Goal: Task Accomplishment & Management: Use online tool/utility

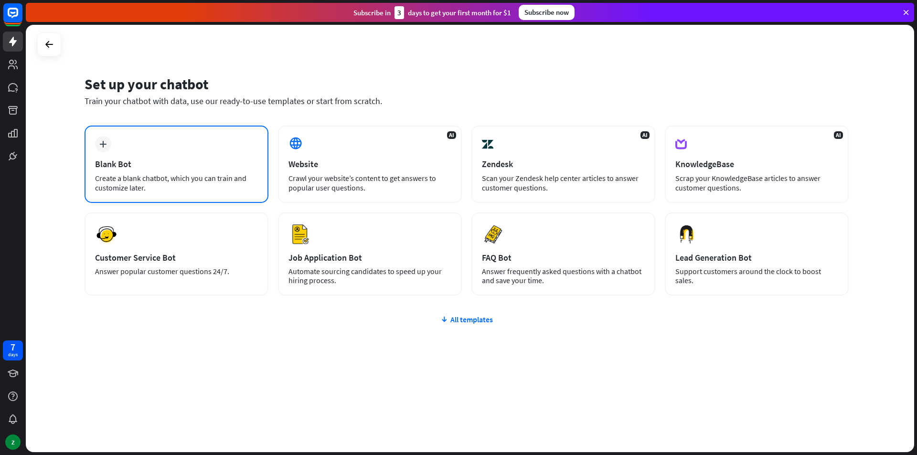
click at [100, 138] on div "plus" at bounding box center [103, 144] width 16 height 16
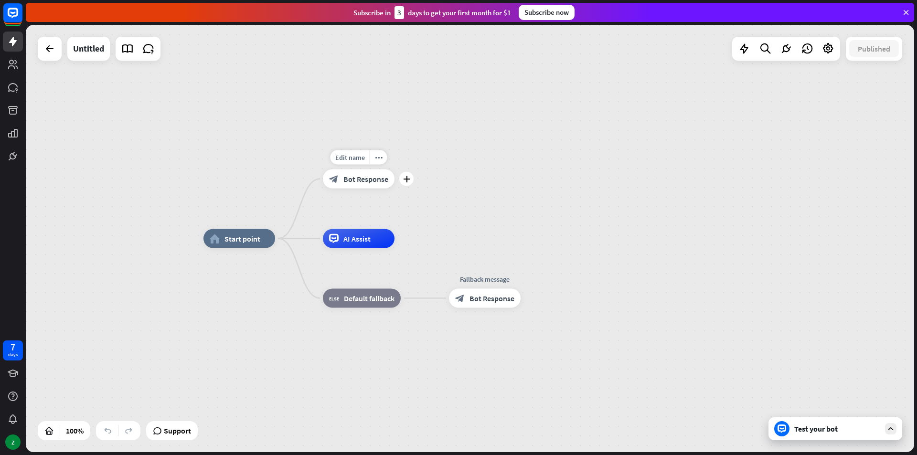
click at [352, 179] on span "Bot Response" at bounding box center [365, 179] width 45 height 10
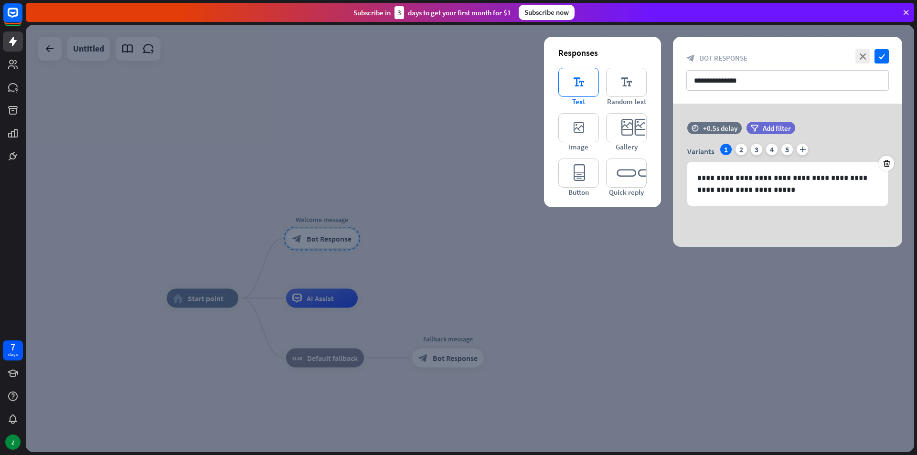
click at [577, 81] on icon "editor_text" at bounding box center [578, 82] width 41 height 29
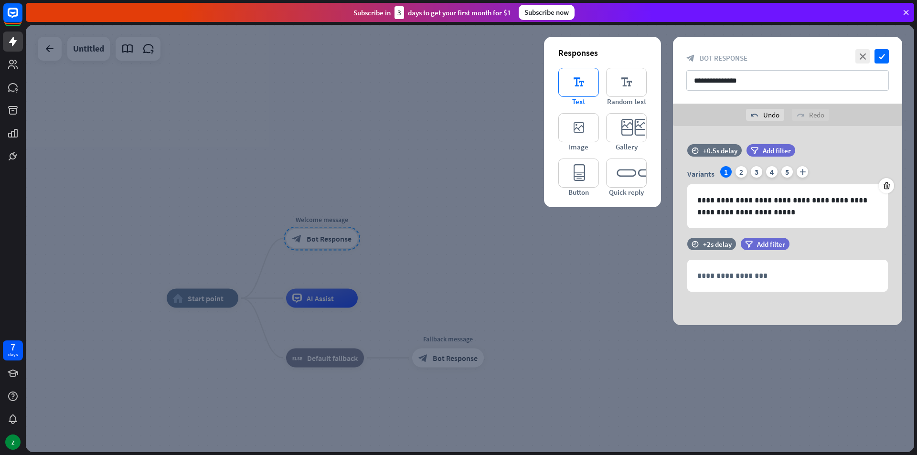
click at [574, 80] on icon "editor_text" at bounding box center [578, 82] width 41 height 29
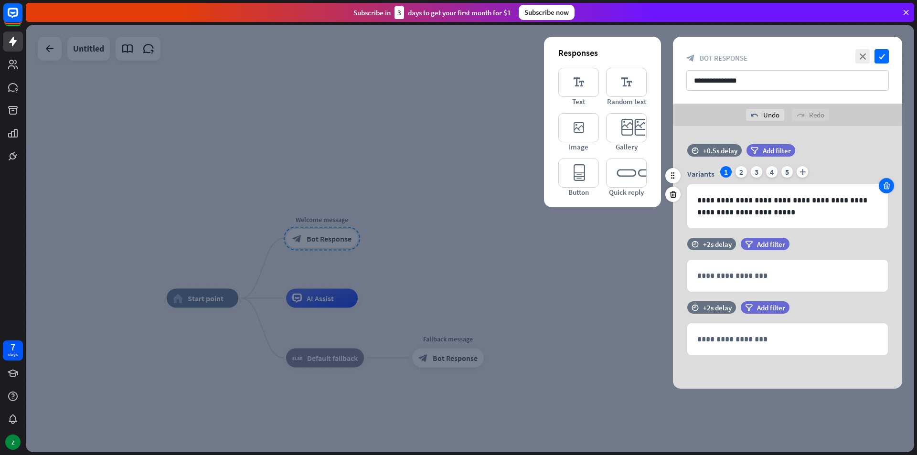
click at [887, 187] on icon at bounding box center [886, 185] width 9 height 9
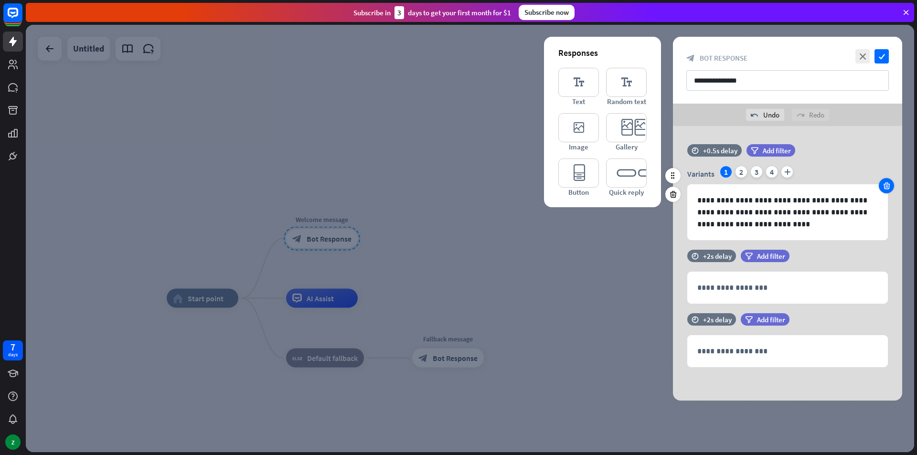
click at [887, 187] on icon at bounding box center [886, 185] width 9 height 9
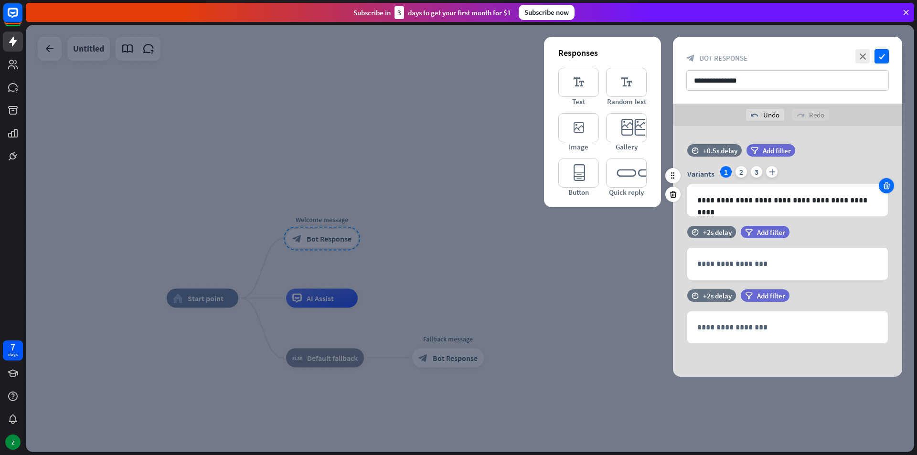
click at [887, 187] on icon at bounding box center [886, 185] width 9 height 9
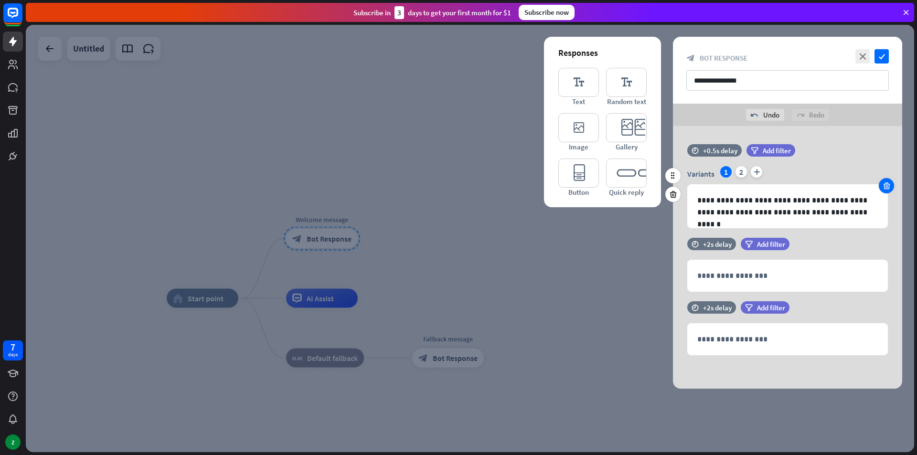
click at [887, 187] on icon at bounding box center [886, 185] width 9 height 9
click at [669, 196] on icon at bounding box center [673, 194] width 9 height 9
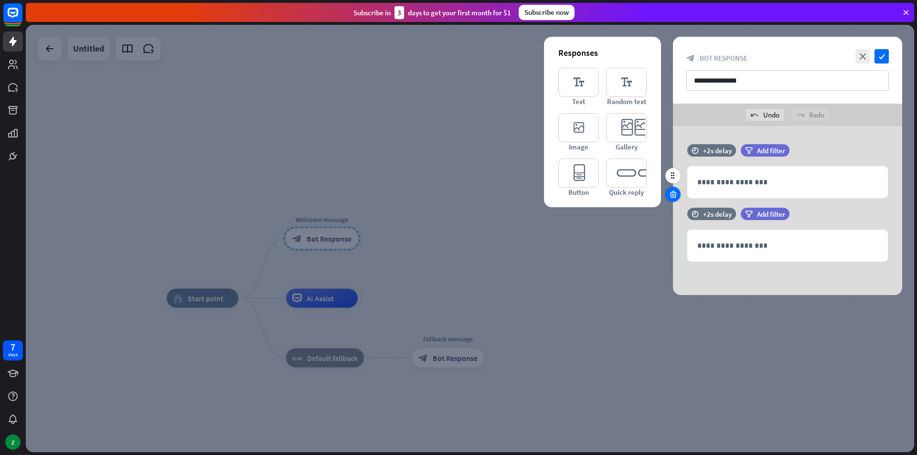
click at [675, 196] on icon at bounding box center [673, 194] width 9 height 9
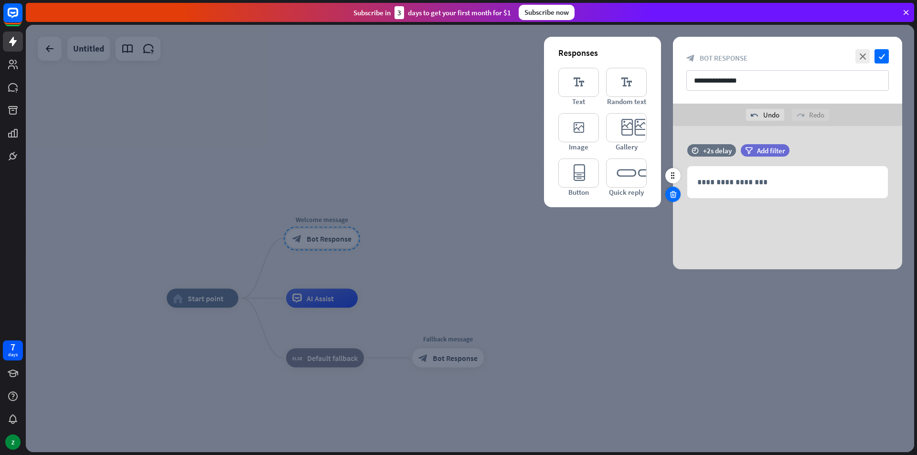
click at [675, 197] on icon at bounding box center [673, 194] width 9 height 9
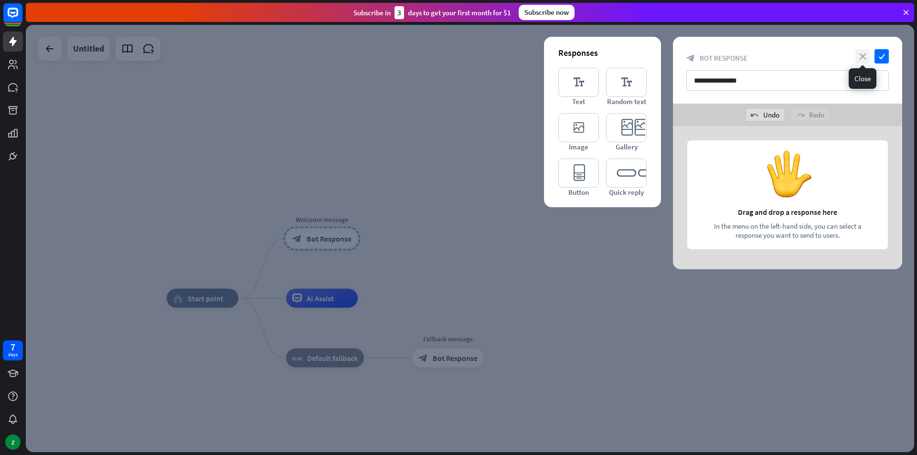
click at [862, 53] on icon "close" at bounding box center [862, 56] width 14 height 14
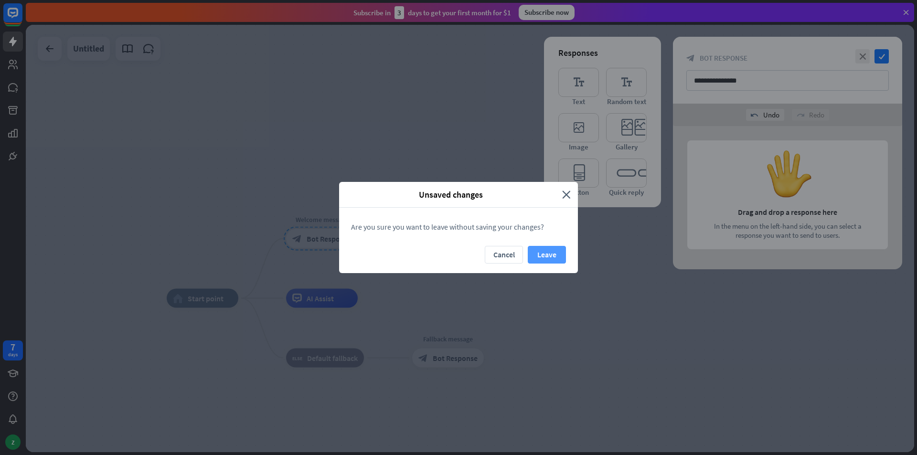
click at [545, 259] on button "Leave" at bounding box center [547, 255] width 38 height 18
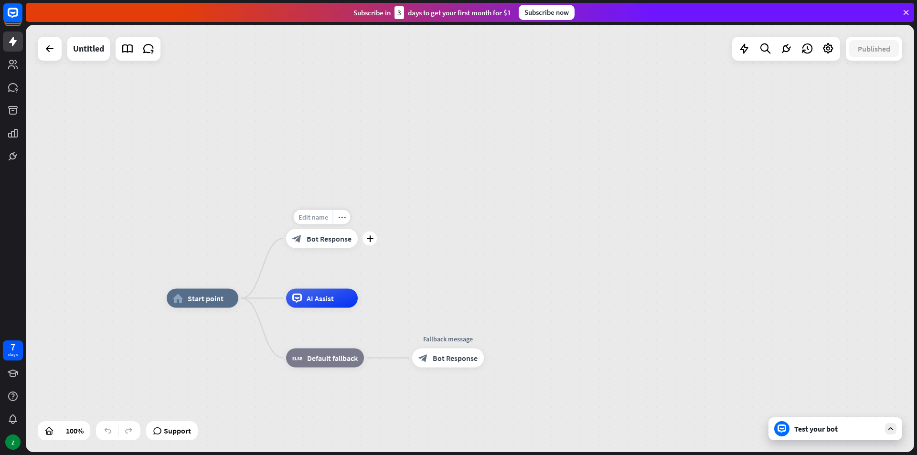
click at [316, 217] on span "Edit name" at bounding box center [313, 217] width 30 height 9
type input "*"
type input "**"
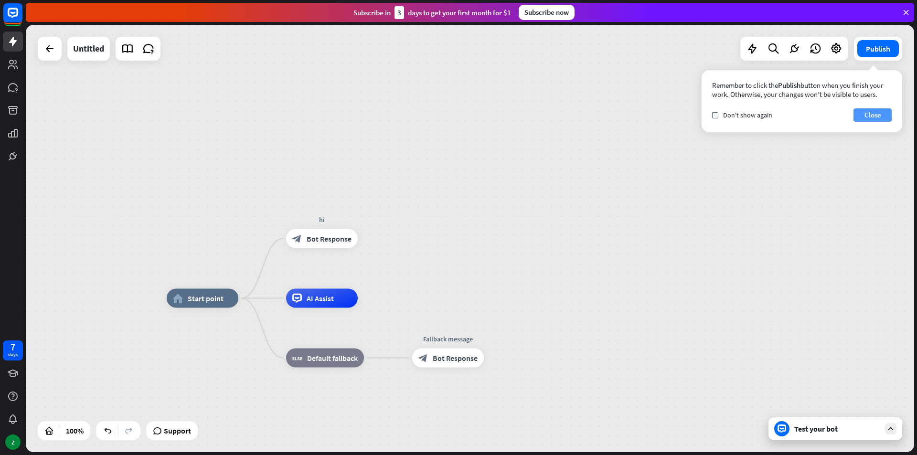
click at [868, 115] on button "Close" at bounding box center [872, 114] width 38 height 13
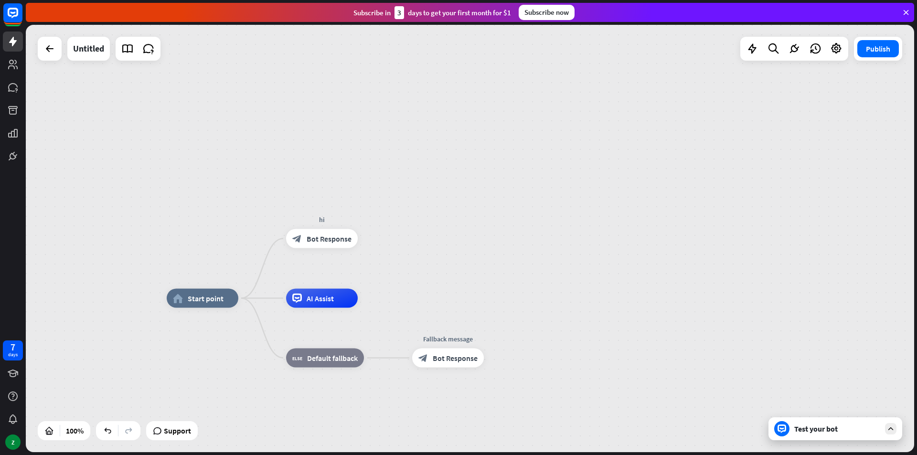
click at [905, 12] on icon at bounding box center [906, 12] width 9 height 9
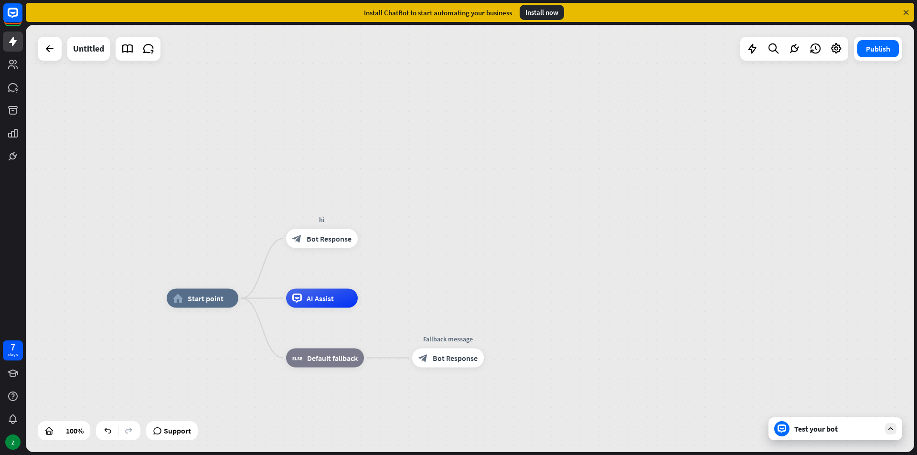
click at [906, 12] on icon at bounding box center [906, 12] width 9 height 9
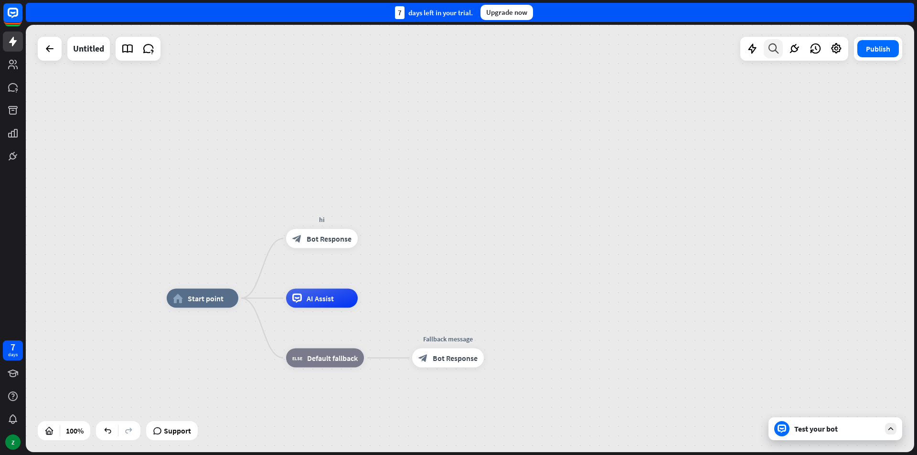
click at [776, 50] on icon at bounding box center [773, 49] width 13 height 12
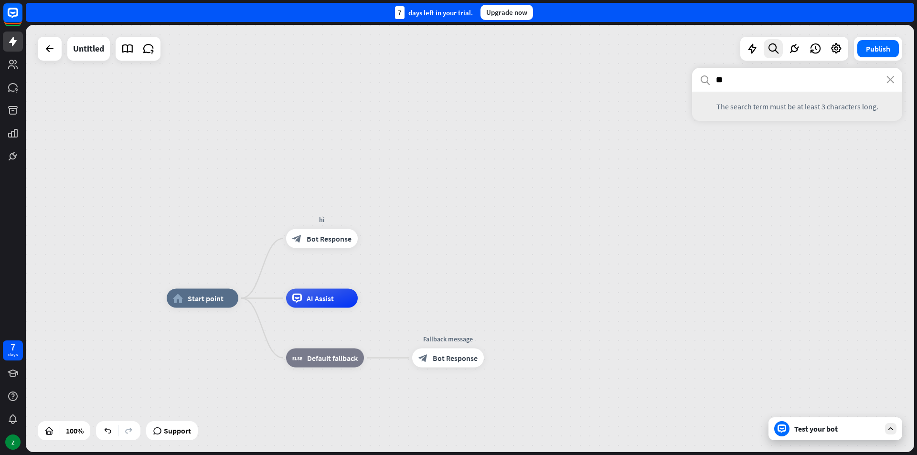
type input "*"
click at [811, 427] on div "search close" at bounding box center [797, 254] width 210 height 372
drag, startPoint x: 794, startPoint y: 427, endPoint x: 784, endPoint y: 426, distance: 10.1
click at [792, 427] on div "search close" at bounding box center [797, 254] width 210 height 372
click at [781, 426] on div "search close" at bounding box center [797, 254] width 210 height 372
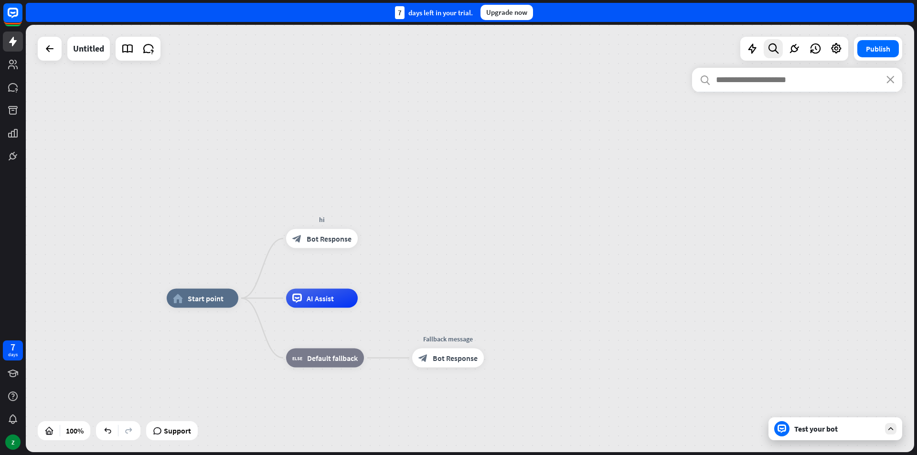
click at [888, 431] on div "search close" at bounding box center [797, 254] width 210 height 372
click at [890, 431] on div "search close" at bounding box center [797, 254] width 210 height 372
click at [892, 427] on div "search close" at bounding box center [797, 254] width 210 height 372
click at [841, 432] on div "search close" at bounding box center [797, 254] width 210 height 372
drag, startPoint x: 785, startPoint y: 426, endPoint x: 824, endPoint y: 423, distance: 38.8
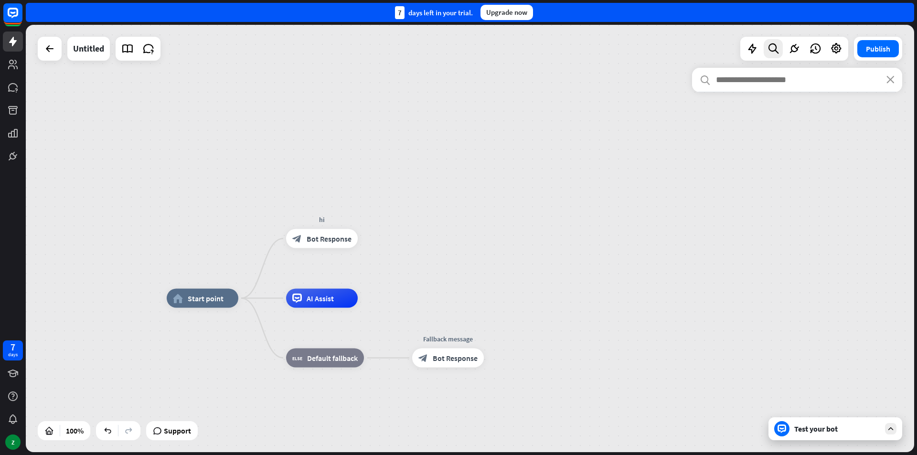
click at [785, 425] on div "search close" at bounding box center [797, 254] width 210 height 372
click at [892, 430] on div "search close" at bounding box center [797, 254] width 210 height 372
click at [764, 76] on input "text" at bounding box center [797, 80] width 210 height 24
type input "**"
click at [705, 81] on icon "search" at bounding box center [705, 79] width 11 height 11
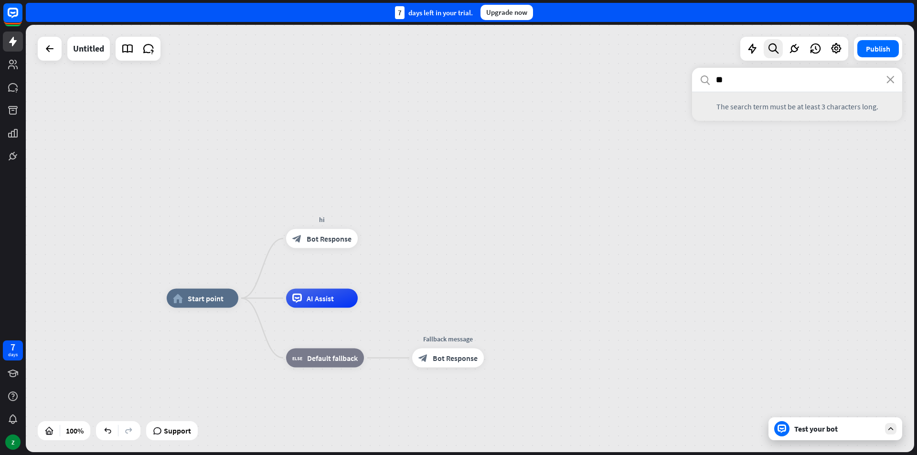
click at [892, 87] on input "**" at bounding box center [797, 80] width 210 height 24
click at [890, 78] on icon "close" at bounding box center [890, 80] width 8 height 8
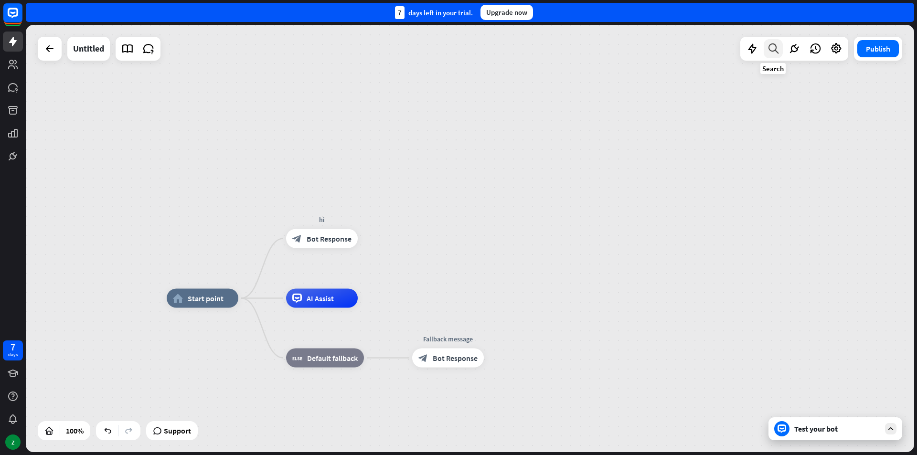
click at [778, 46] on icon at bounding box center [773, 49] width 13 height 12
click at [298, 298] on icon at bounding box center [297, 298] width 5 height 2
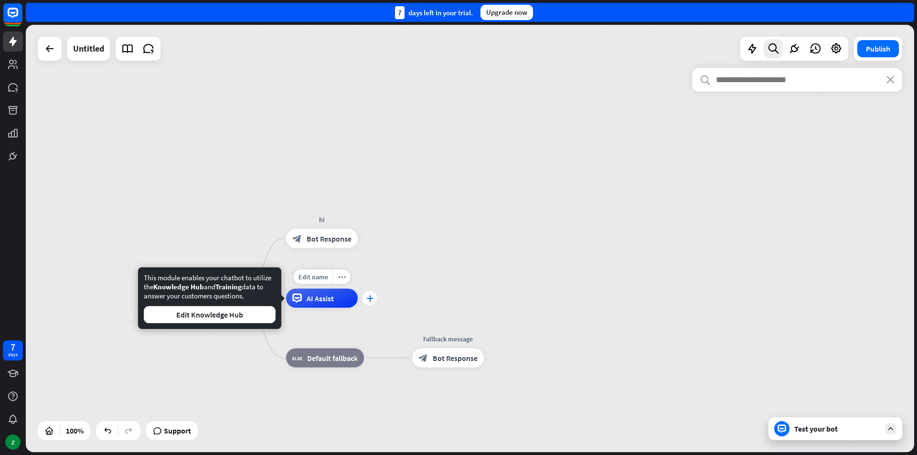
click at [373, 299] on div "plus" at bounding box center [369, 298] width 14 height 14
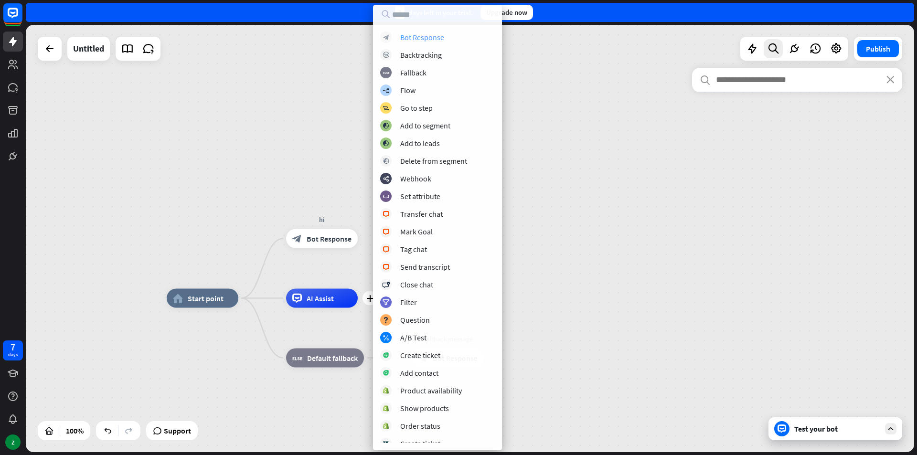
click at [411, 37] on div "Bot Response" at bounding box center [422, 37] width 44 height 10
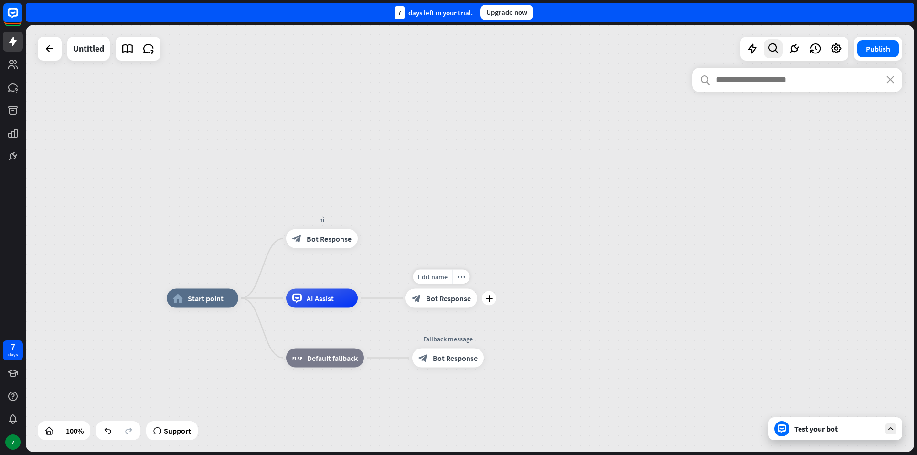
click at [434, 297] on span "Bot Response" at bounding box center [448, 299] width 45 height 10
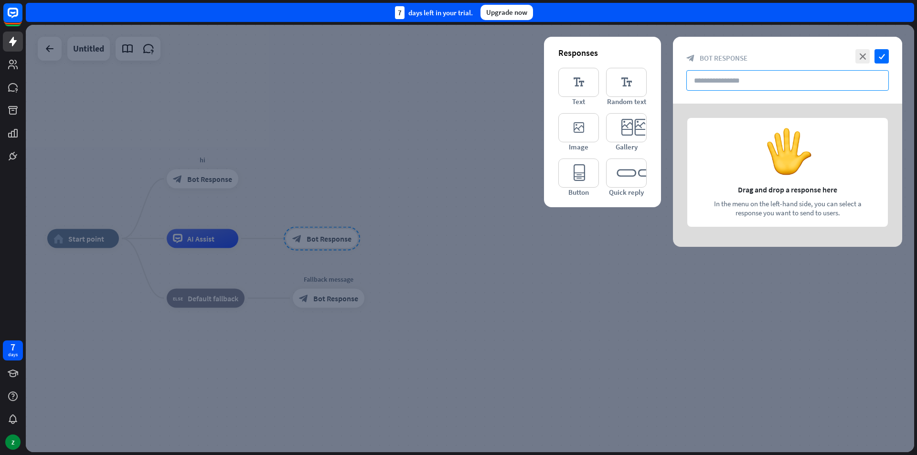
click at [711, 86] on input "text" at bounding box center [787, 80] width 202 height 21
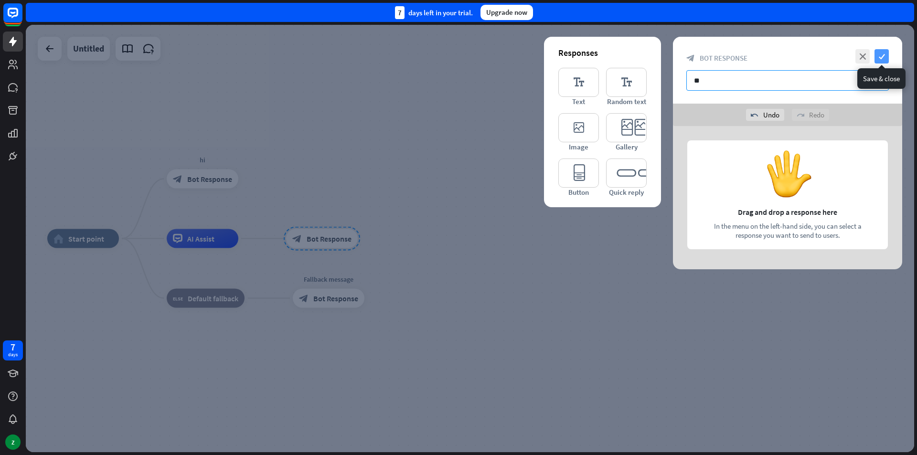
type input "**"
click at [880, 56] on icon "check" at bounding box center [881, 56] width 14 height 14
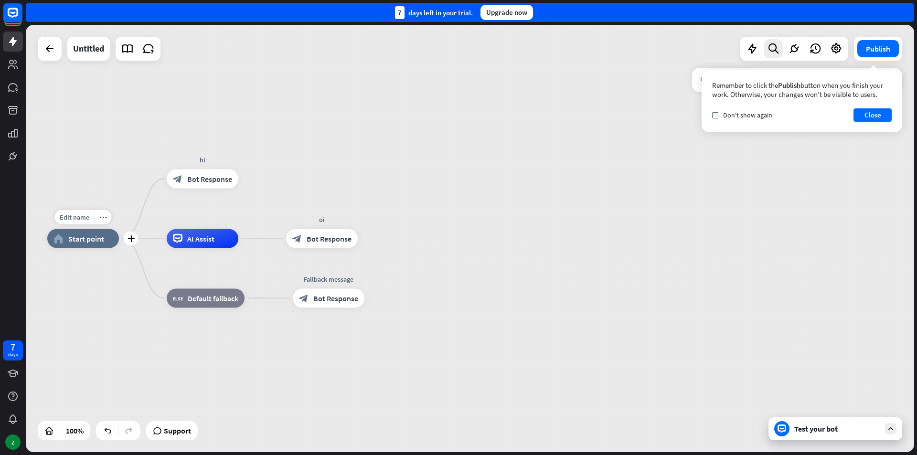
click at [94, 239] on span "Start point" at bounding box center [86, 239] width 36 height 10
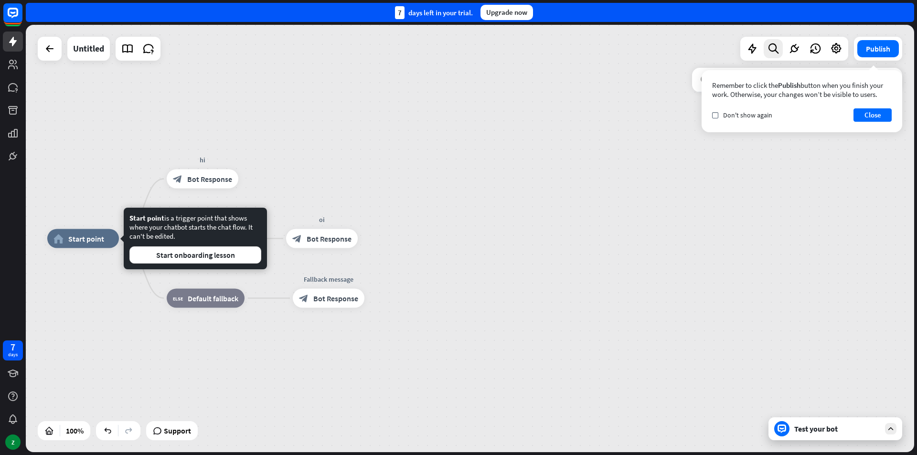
click at [306, 152] on div "home_2 Start point Edit name more_horiz hi block_bot_response Bot Response AI A…" at bounding box center [470, 238] width 888 height 427
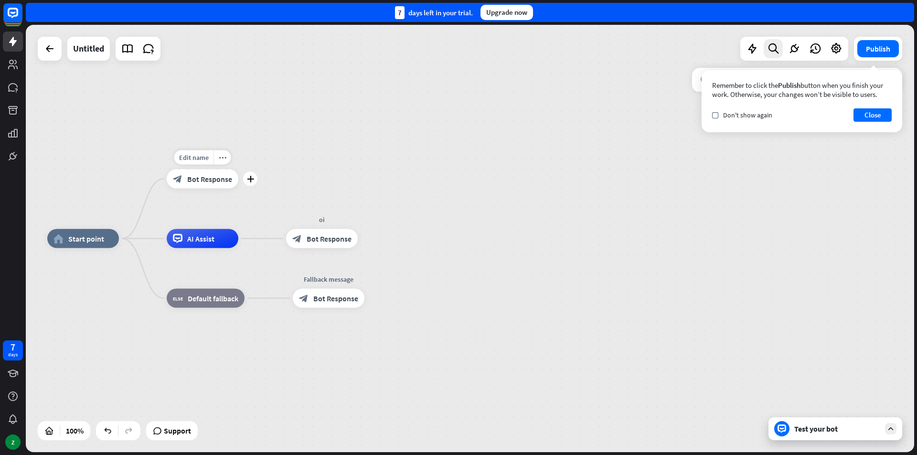
click at [217, 179] on span "Bot Response" at bounding box center [209, 179] width 45 height 10
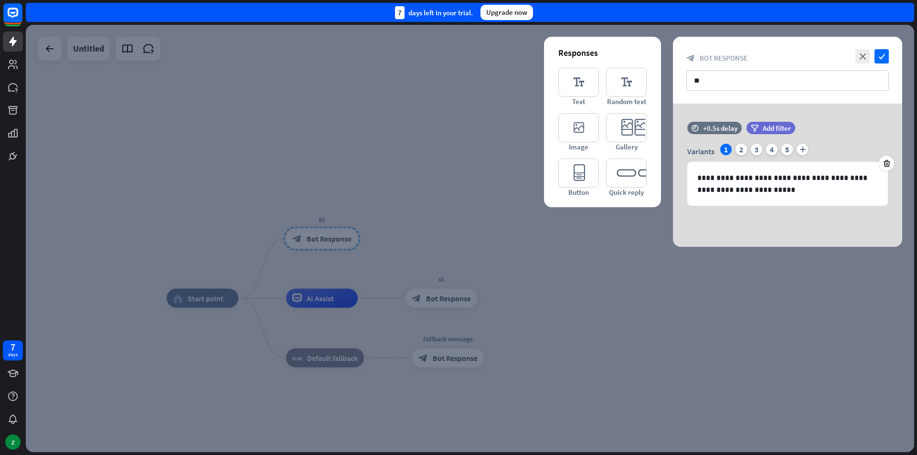
drag, startPoint x: 470, startPoint y: 94, endPoint x: 493, endPoint y: 114, distance: 30.5
click at [471, 93] on div at bounding box center [470, 238] width 888 height 427
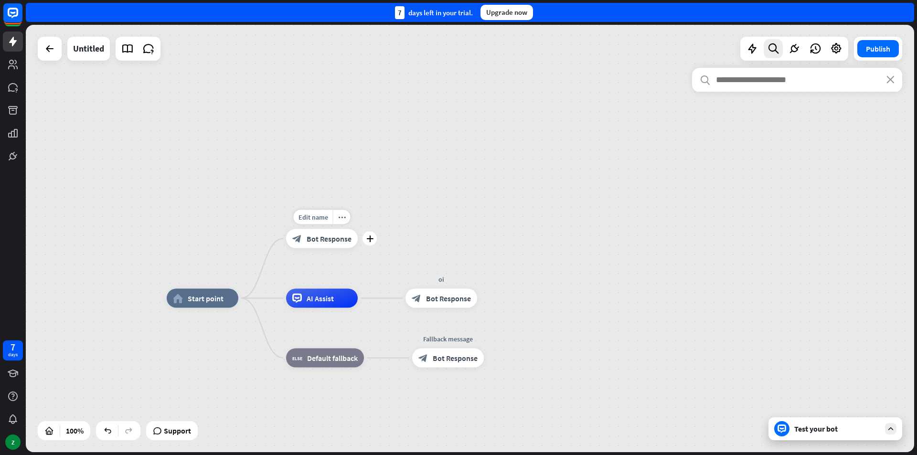
click at [307, 238] on span "Bot Response" at bounding box center [329, 239] width 45 height 10
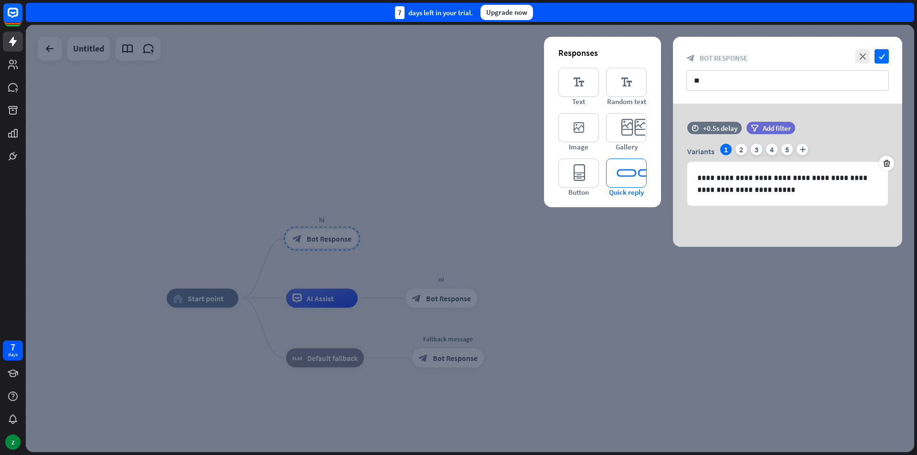
click at [621, 174] on icon "editor_quick_replies" at bounding box center [626, 173] width 41 height 29
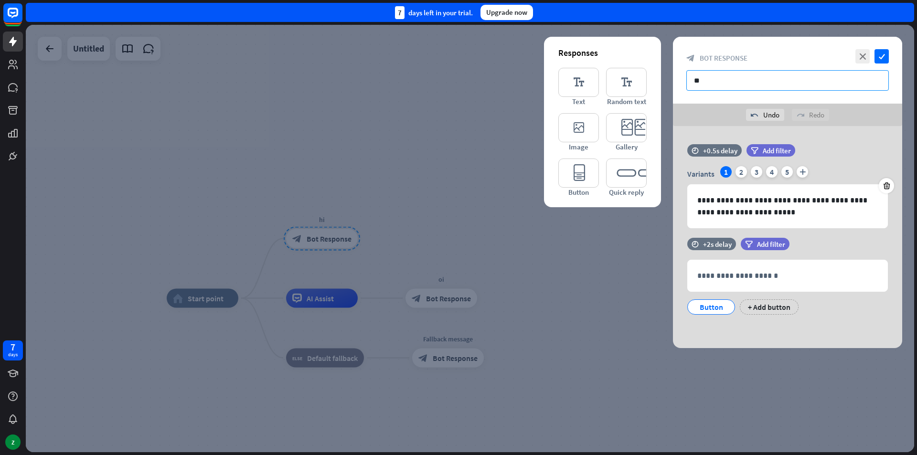
click at [737, 73] on input "**" at bounding box center [787, 80] width 202 height 21
click at [882, 53] on icon "check" at bounding box center [881, 56] width 14 height 14
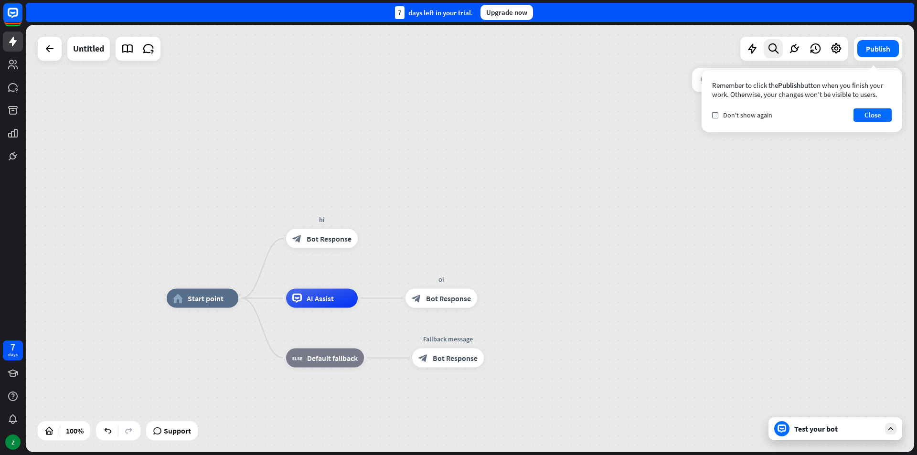
click at [808, 426] on div "search close" at bounding box center [797, 254] width 210 height 372
drag, startPoint x: 808, startPoint y: 426, endPoint x: 787, endPoint y: 428, distance: 21.1
click at [807, 426] on div "search close" at bounding box center [797, 254] width 210 height 372
click at [786, 428] on div "search close" at bounding box center [797, 254] width 210 height 372
drag, startPoint x: 786, startPoint y: 428, endPoint x: 848, endPoint y: 421, distance: 62.5
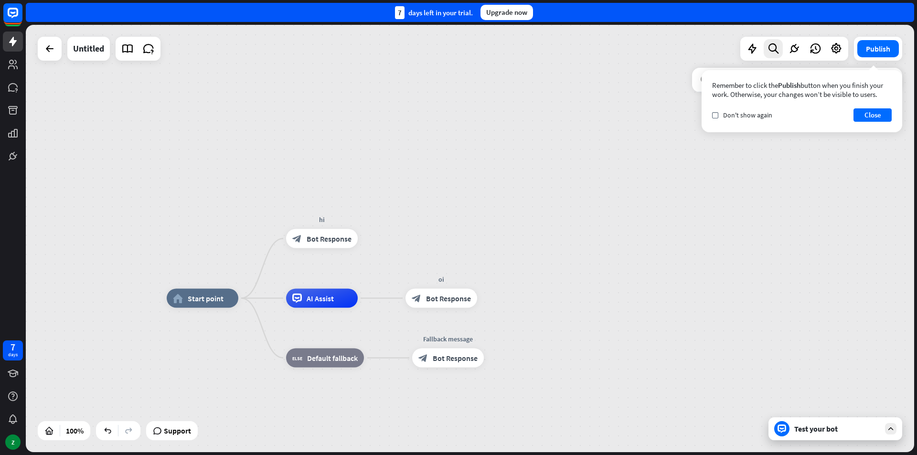
click at [797, 428] on div "search close" at bounding box center [797, 254] width 210 height 372
click at [886, 429] on div "search close" at bounding box center [797, 254] width 210 height 372
drag, startPoint x: 886, startPoint y: 429, endPoint x: 883, endPoint y: 423, distance: 6.7
click at [883, 423] on div "search close" at bounding box center [797, 254] width 210 height 372
click at [869, 113] on button "Close" at bounding box center [872, 114] width 38 height 13
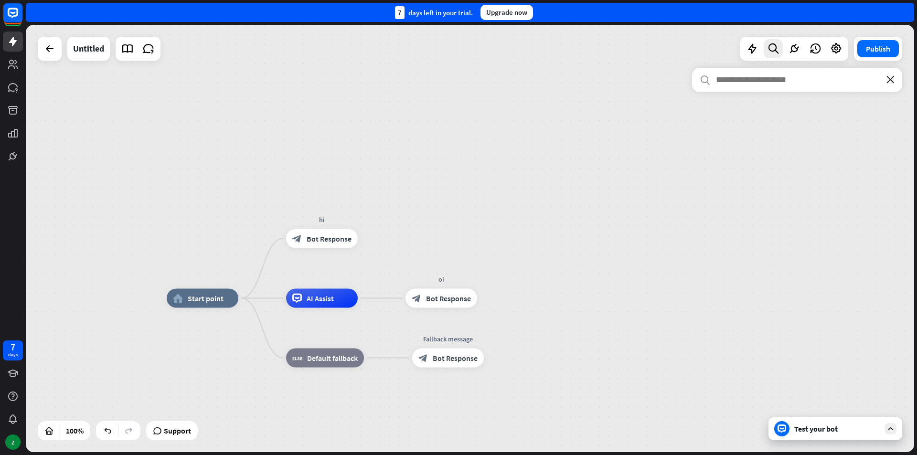
click at [892, 79] on icon "close" at bounding box center [890, 80] width 8 height 8
click at [889, 425] on icon at bounding box center [890, 429] width 9 height 9
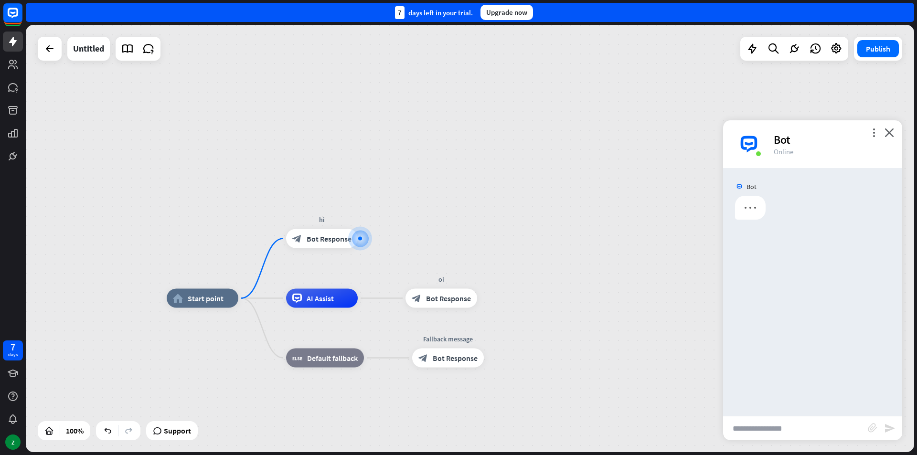
click at [762, 430] on input "text" at bounding box center [795, 428] width 145 height 24
type input "*******"
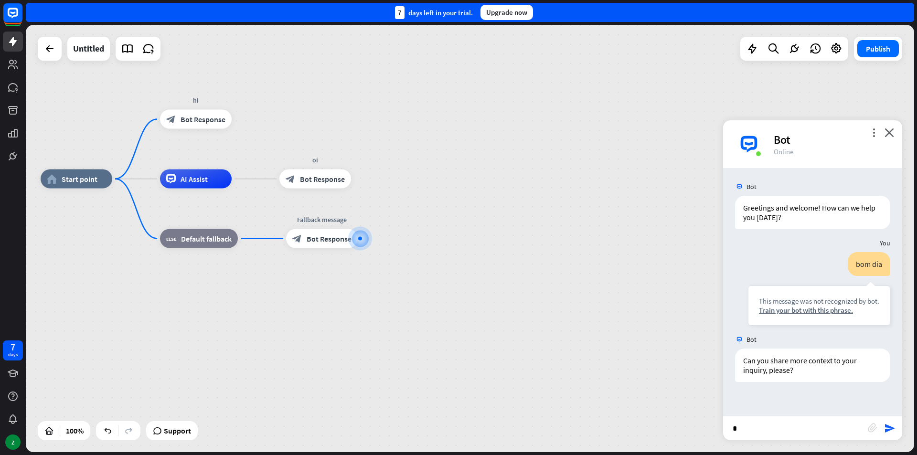
type input "**"
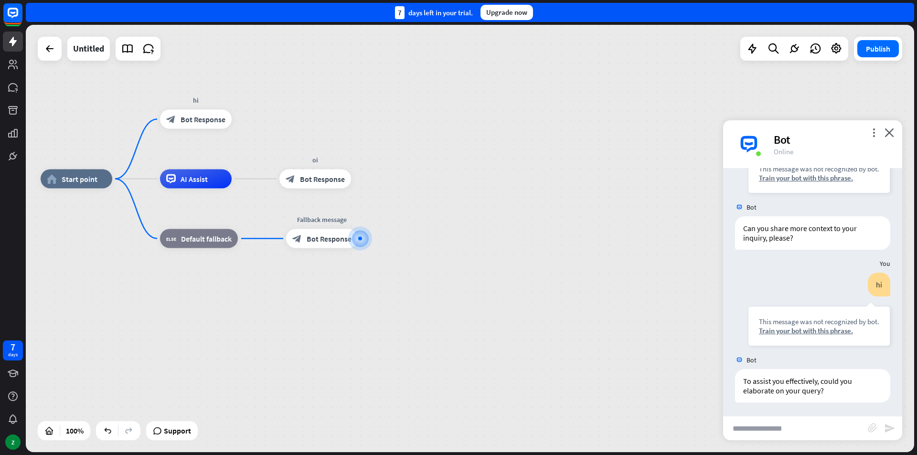
scroll to position [133, 0]
click at [781, 425] on input "text" at bounding box center [795, 428] width 145 height 24
type input "**********"
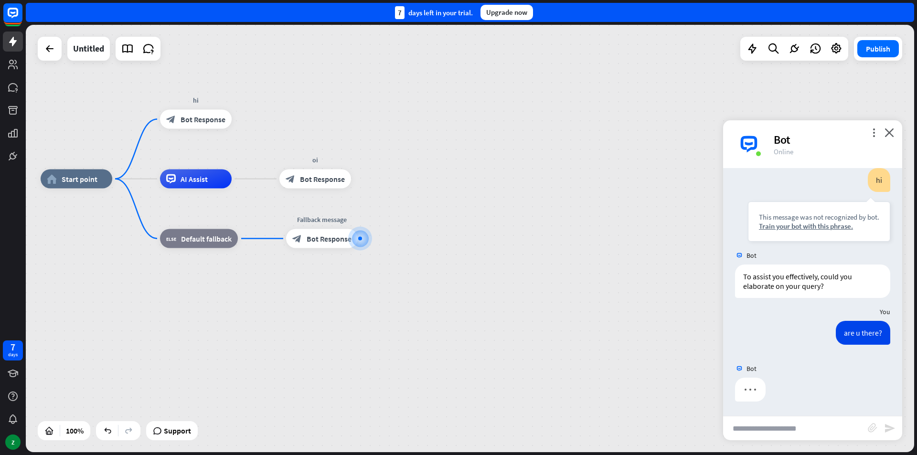
type input "**********"
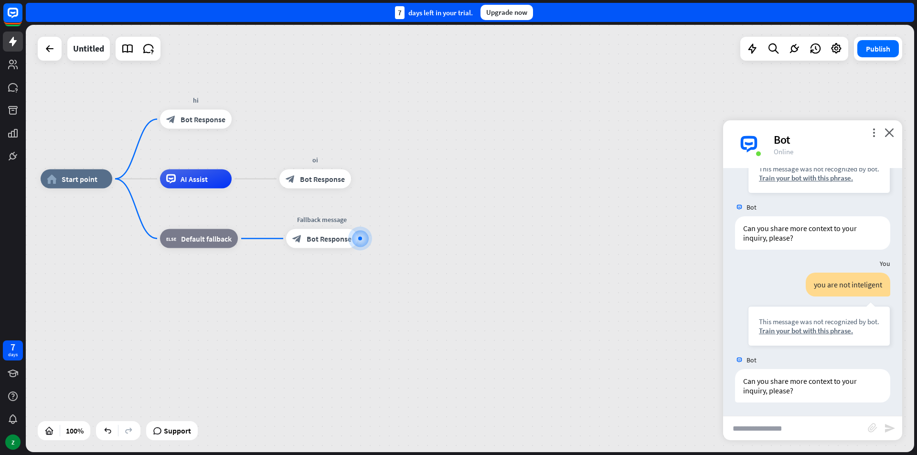
scroll to position [439, 0]
